Goal: Task Accomplishment & Management: Use online tool/utility

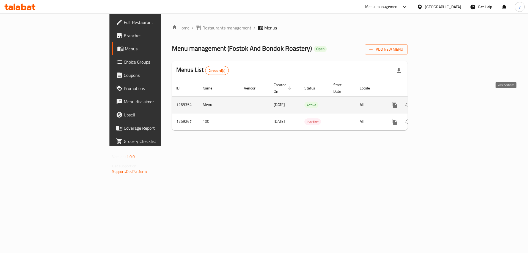
click at [437, 102] on icon "enhanced table" at bounding box center [434, 104] width 5 height 5
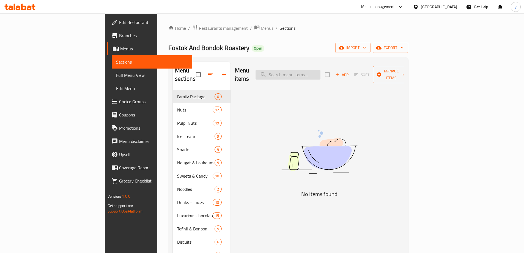
click at [321, 73] on input "search" at bounding box center [288, 75] width 65 height 10
paste input "Royal Coffee Blend"
click at [321, 71] on input "Royal Coffee Blend" at bounding box center [288, 75] width 65 height 10
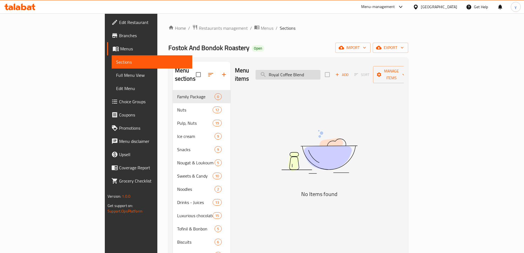
paste input "Classic"
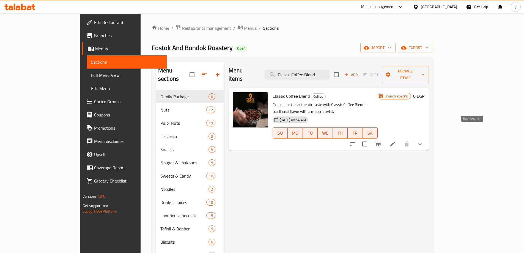
type input "Classic Coffee Blend"
click at [396, 141] on icon at bounding box center [392, 144] width 7 height 7
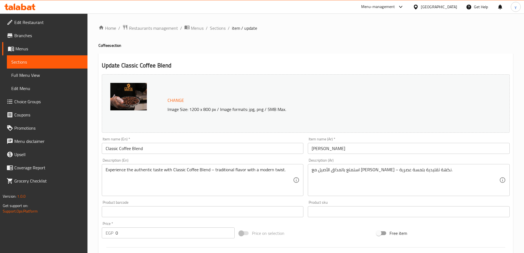
click at [315, 53] on div "Home / Restaurants management / Menus / Sections / item / update Coffee section…" at bounding box center [306, 203] width 415 height 358
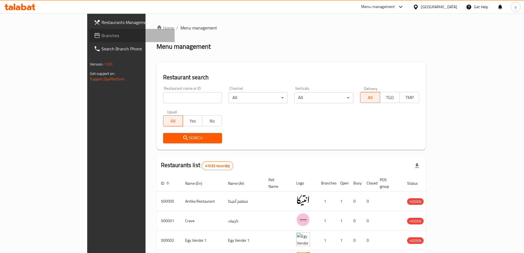
click at [89, 31] on link "Branches" at bounding box center [131, 35] width 85 height 13
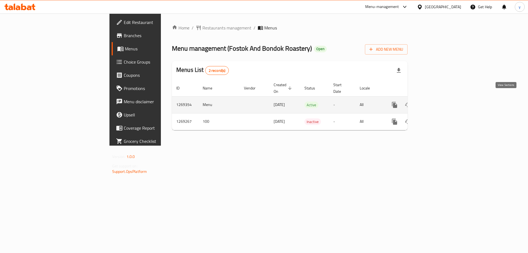
click at [437, 102] on icon "enhanced table" at bounding box center [434, 104] width 5 height 5
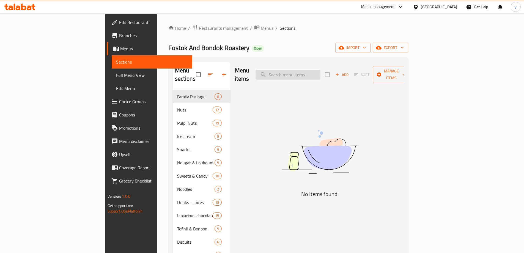
click at [315, 73] on input "search" at bounding box center [288, 75] width 65 height 10
paste input "Golden Blend"
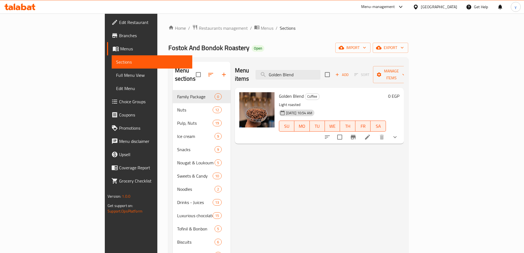
type input "Golden Blend"
click at [371, 134] on icon at bounding box center [367, 137] width 7 height 7
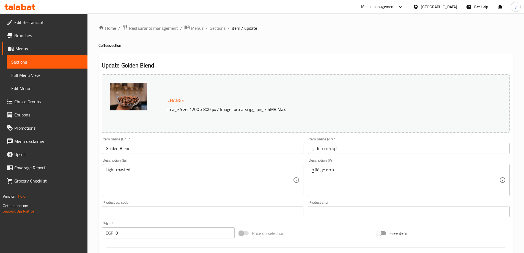
click at [279, 54] on div "Update Golden Blend Change Image Size: 1200 x 800 px / Image formats: jpg, png …" at bounding box center [306, 226] width 415 height 347
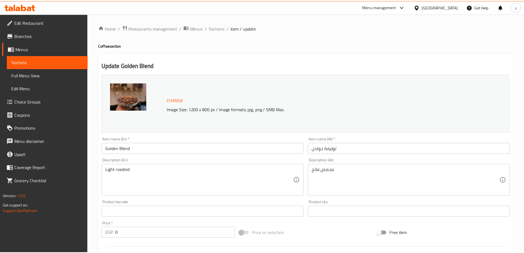
scroll to position [163, 0]
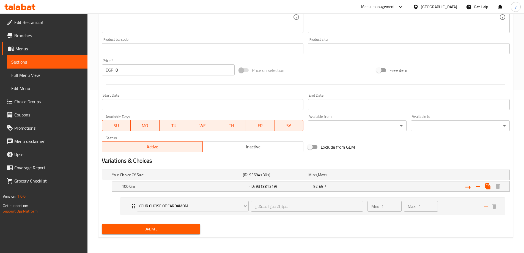
click at [104, 198] on nav "Your Choise Of Cardamom اختيارك من الحبهان ​ Min: 1 ​ Max: 1 ​ 1/4 Kilo (ID: 13…" at bounding box center [306, 206] width 408 height 27
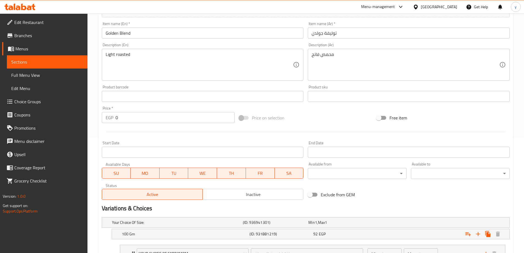
scroll to position [0, 0]
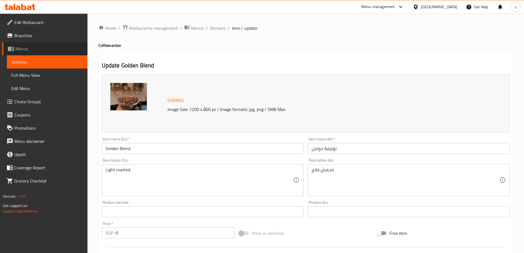
click at [30, 47] on span "Menus" at bounding box center [49, 48] width 68 height 7
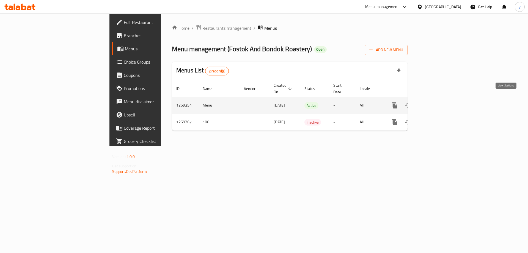
click at [438, 102] on icon "enhanced table" at bounding box center [434, 105] width 7 height 7
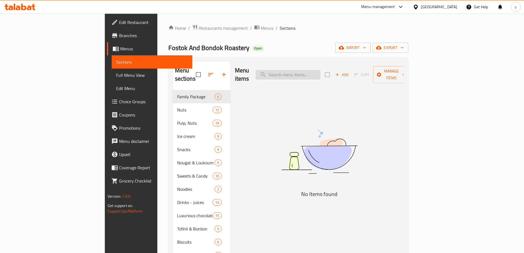
click at [321, 70] on input "search" at bounding box center [288, 75] width 65 height 10
paste input "Brazilian Santos Coffee-Light Roast"
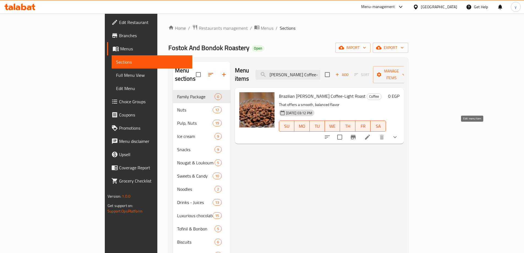
type input "Brazilian Santos Coffee-Light Roast"
click at [371, 134] on icon at bounding box center [367, 137] width 7 height 7
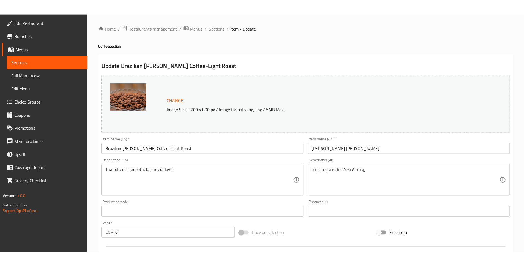
scroll to position [140, 0]
